Goal: Find specific page/section: Find specific page/section

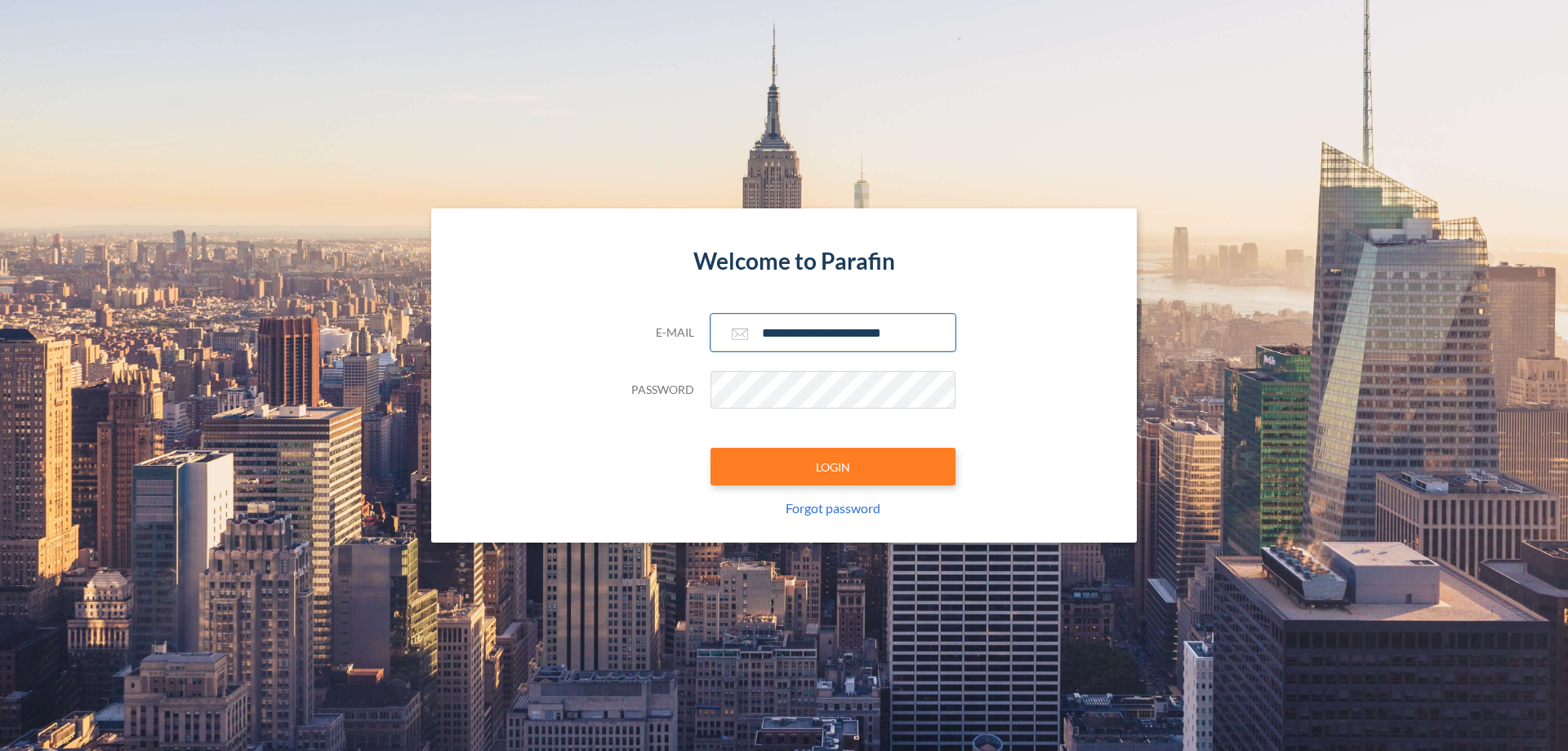
type input "**********"
click at [833, 467] on button "LOGIN" at bounding box center [833, 467] width 245 height 37
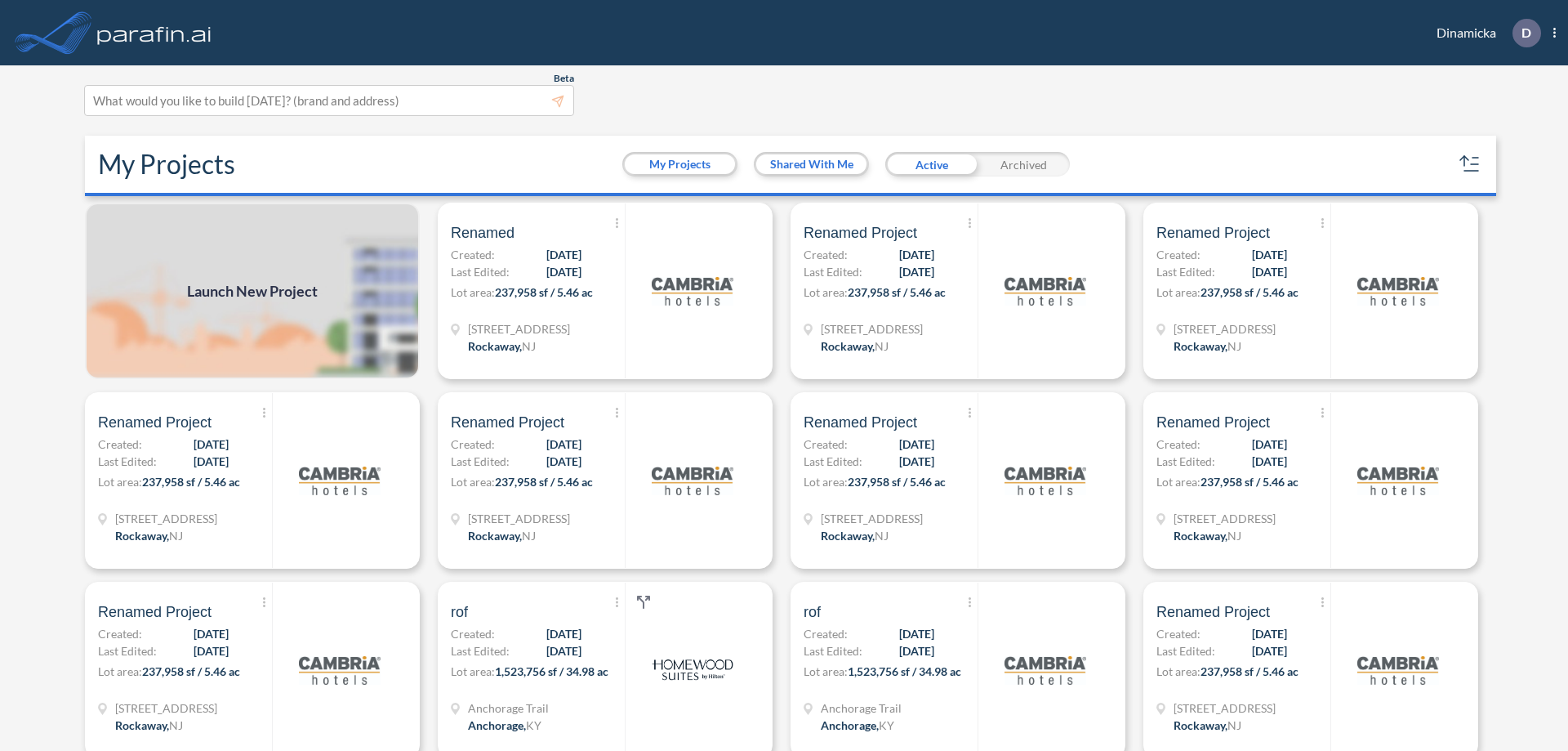
scroll to position [4, 0]
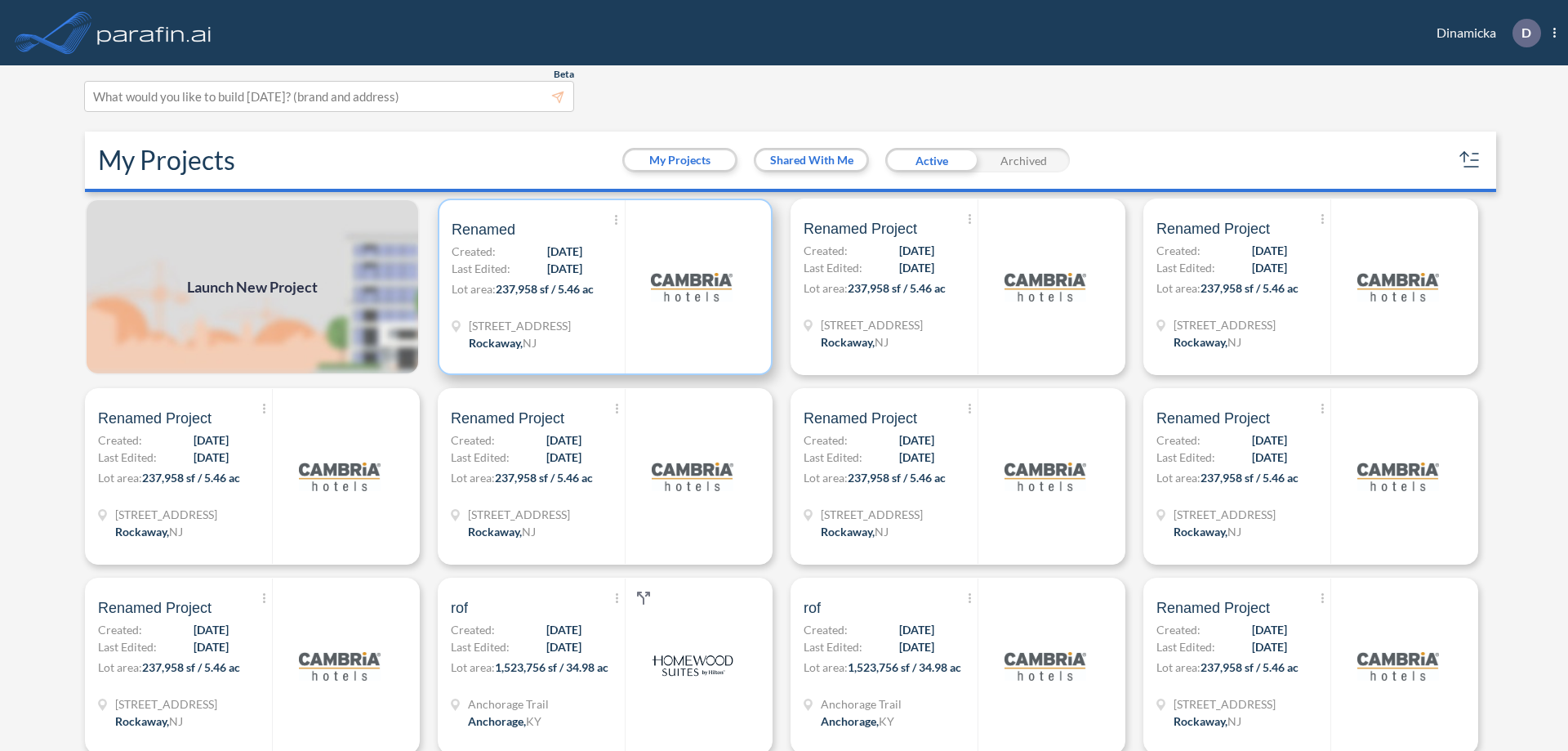
click at [602, 287] on p "Lot area: 237,958 sf / 5.46 ac" at bounding box center [538, 292] width 173 height 24
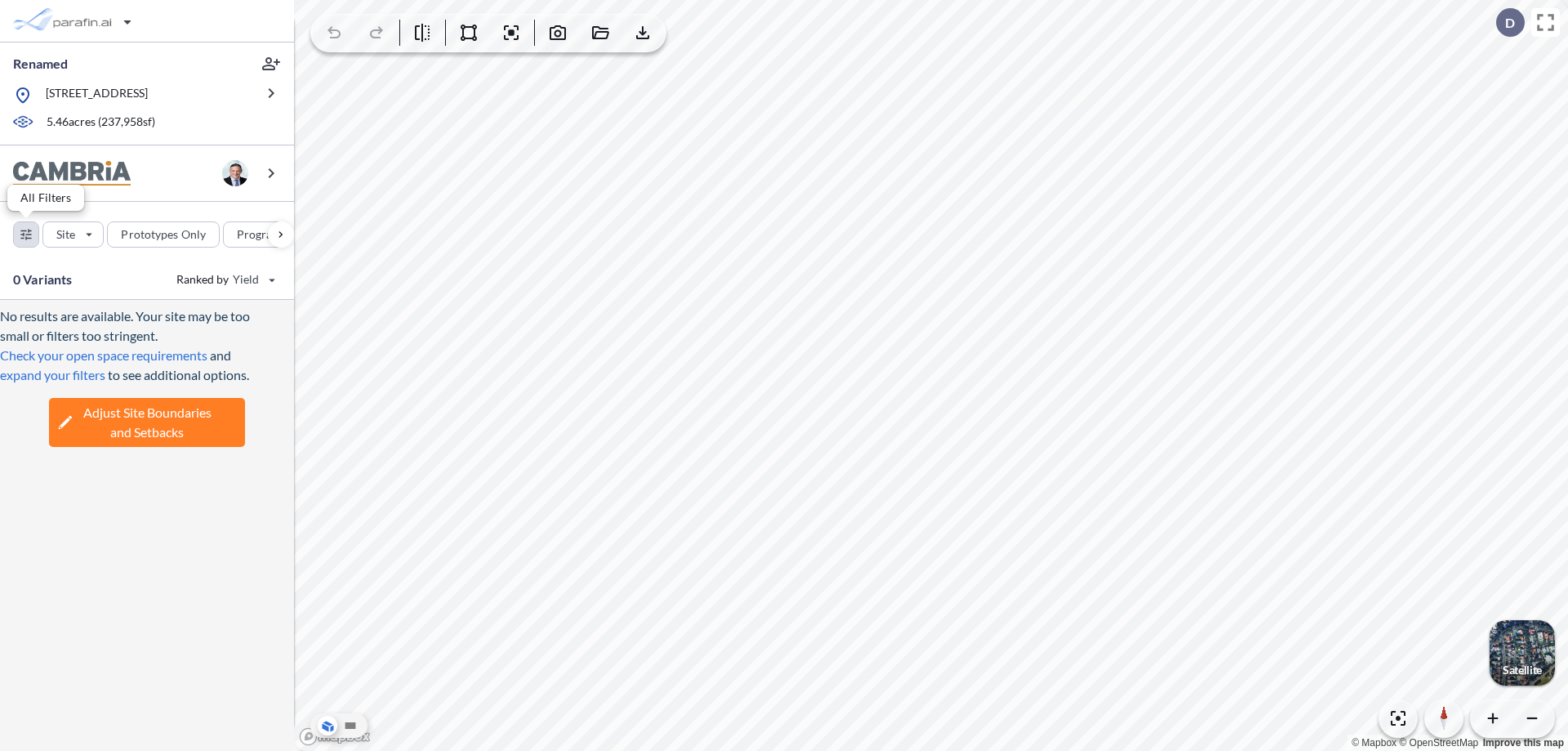
click at [26, 233] on div "button" at bounding box center [26, 234] width 25 height 25
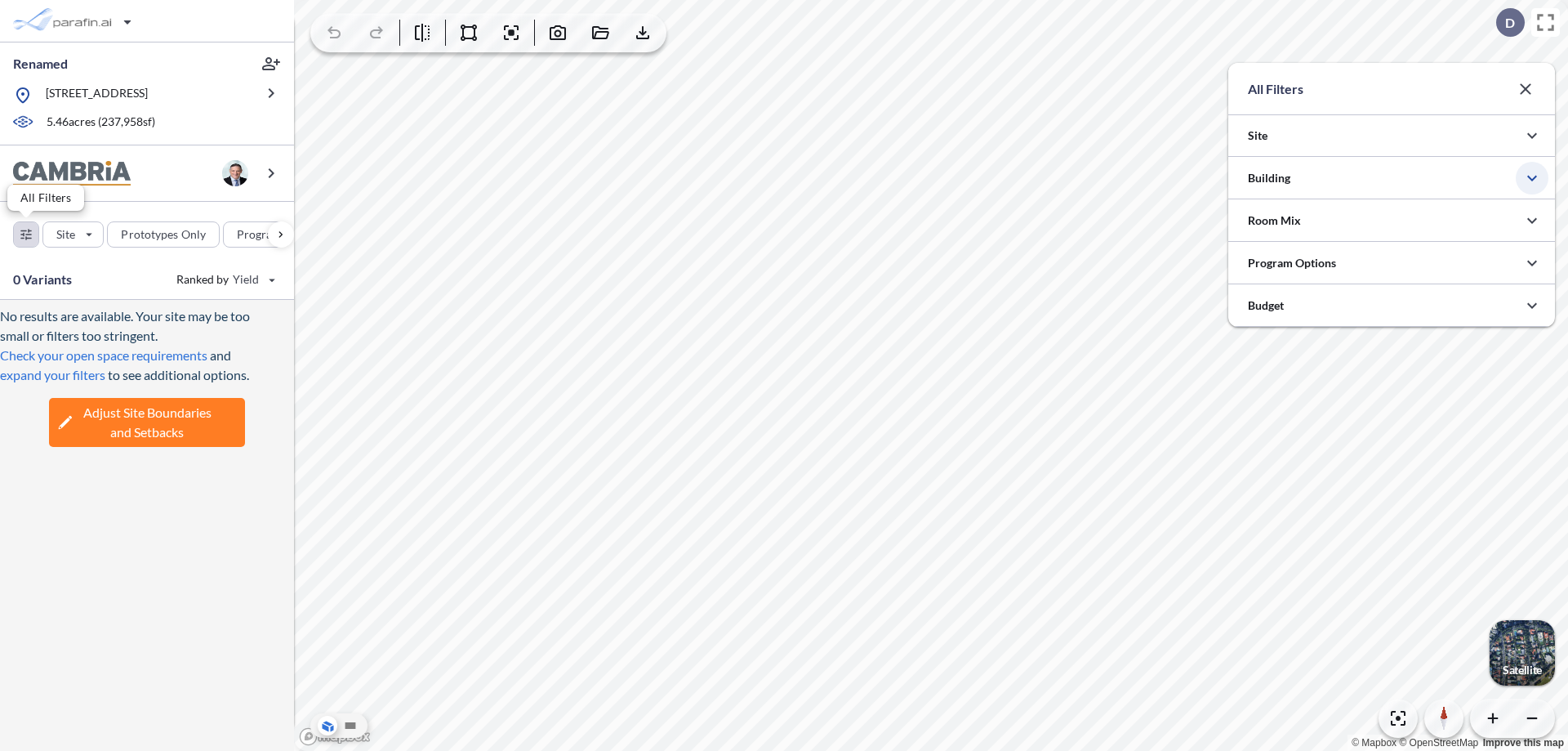
scroll to position [816864, 816321]
click at [1532, 178] on icon "button" at bounding box center [1531, 178] width 20 height 20
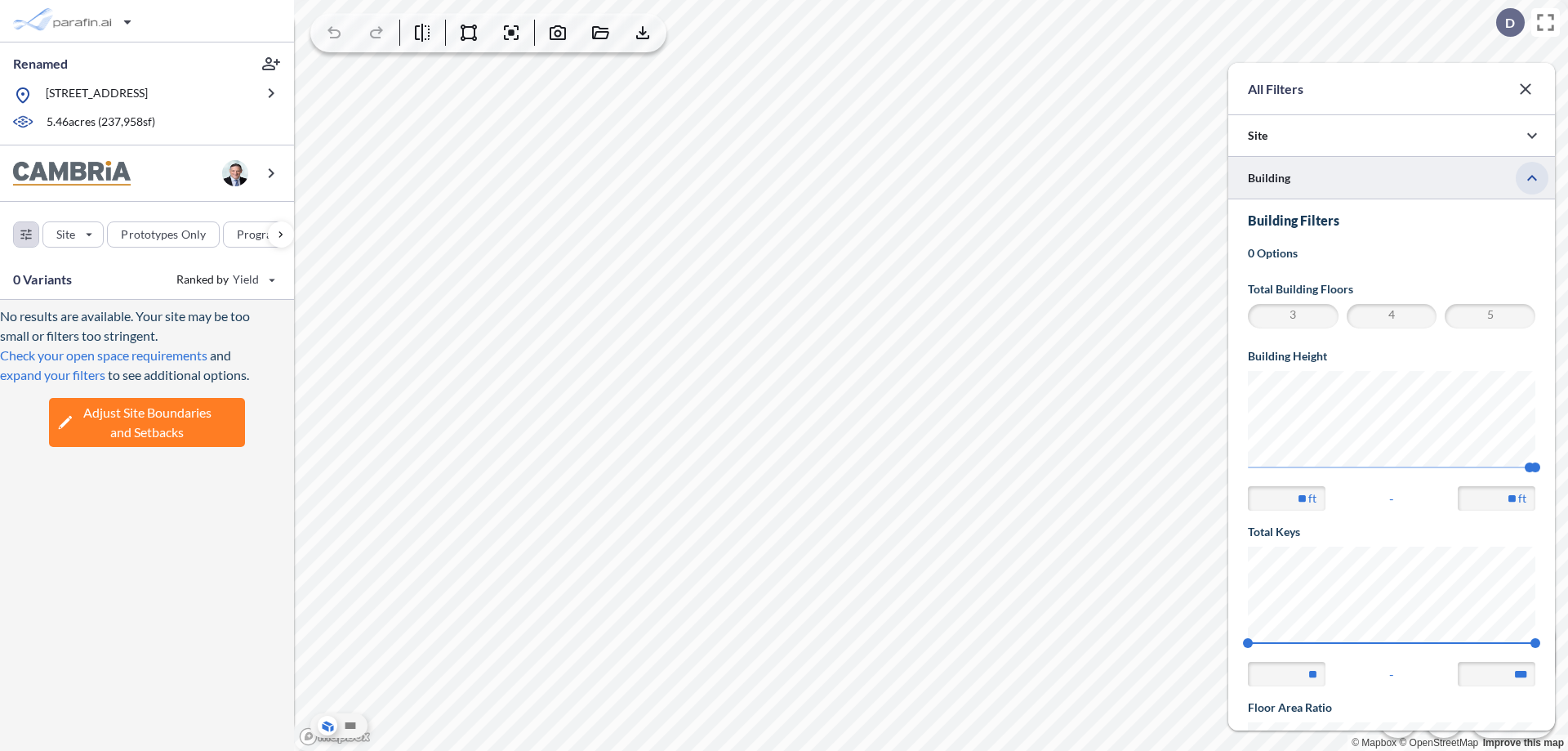
scroll to position [284, 0]
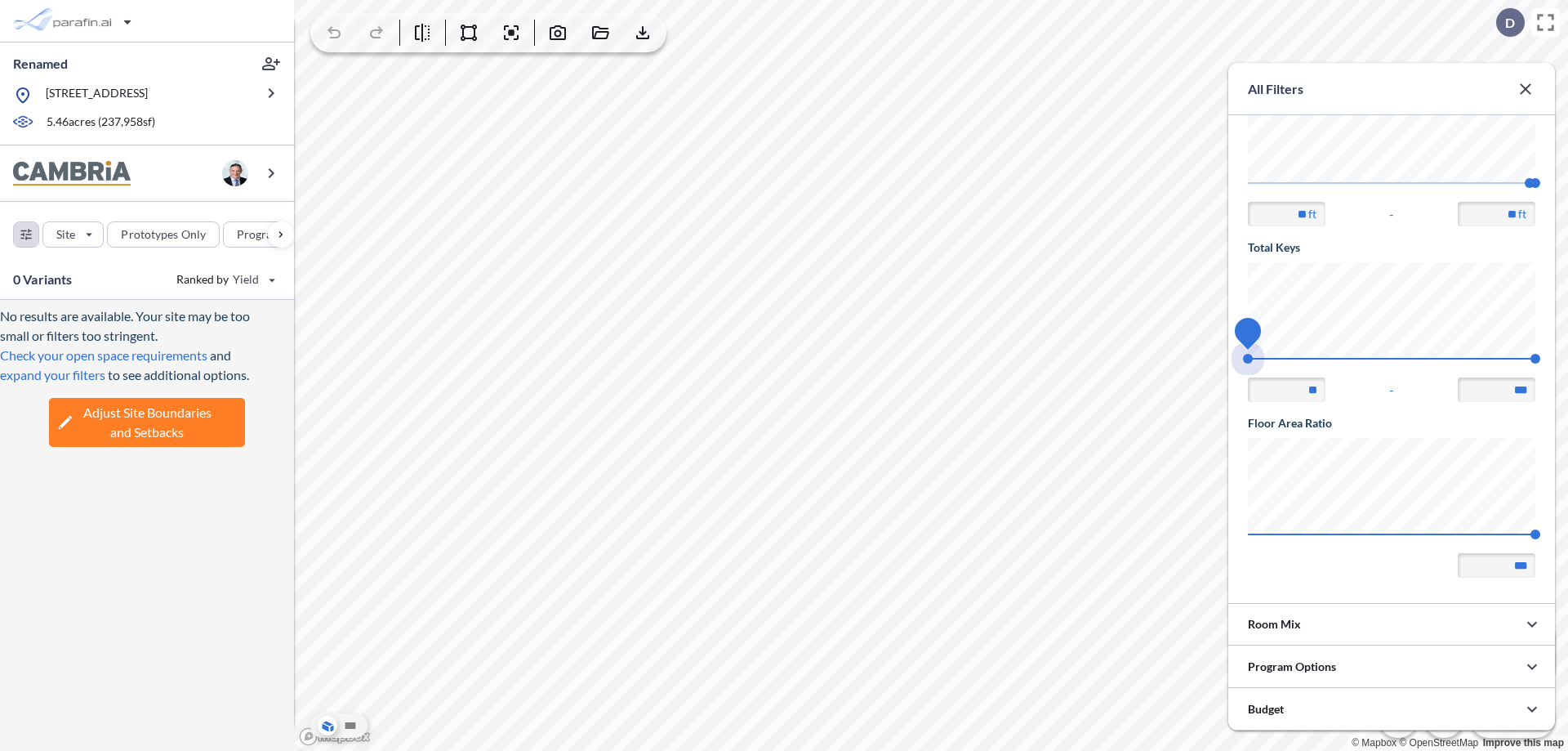
drag, startPoint x: 1248, startPoint y: 358, endPoint x: 1536, endPoint y: 358, distance: 288.0
click at [1536, 358] on span "74 140" at bounding box center [1392, 364] width 288 height 12
type input "***"
